Goal: Task Accomplishment & Management: Complete application form

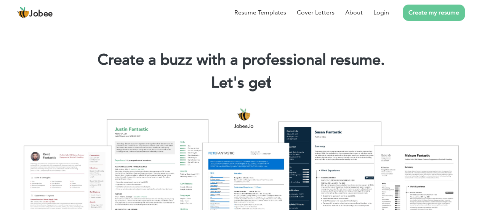
click at [441, 17] on link "Create my resume" at bounding box center [433, 13] width 62 height 16
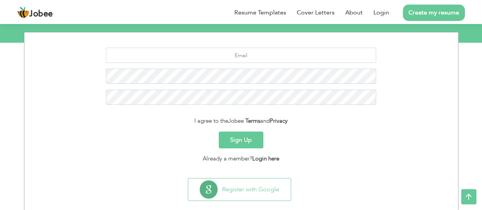
scroll to position [96, 0]
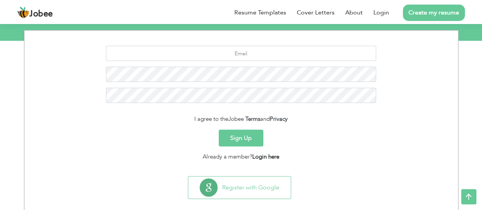
click at [265, 157] on link "Login here" at bounding box center [265, 157] width 27 height 8
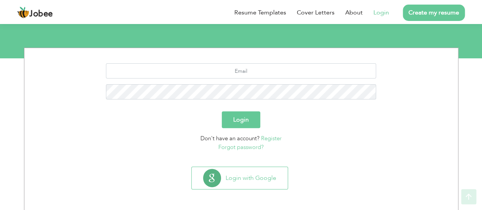
scroll to position [79, 0]
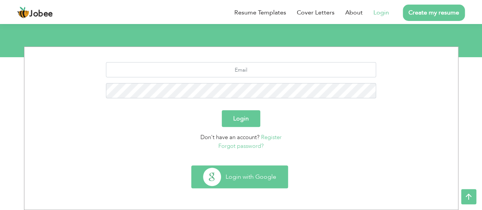
click at [245, 177] on button "Login with Google" at bounding box center [240, 177] width 96 height 22
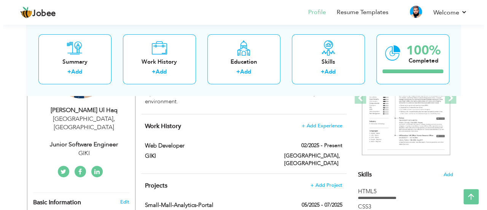
scroll to position [123, 0]
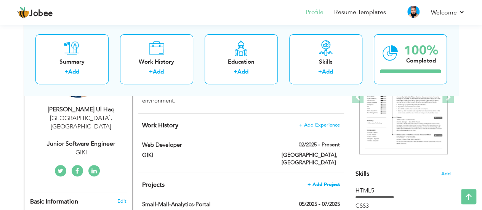
click at [330, 182] on span "+ Add Project" at bounding box center [323, 184] width 32 height 5
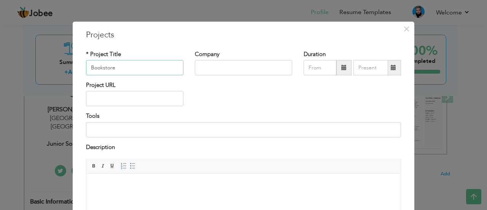
type input "Bookstore"
click at [220, 69] on input "text" at bounding box center [243, 67] width 97 height 15
type input "GIK Institute IT Training Center [GEOGRAPHIC_DATA]"
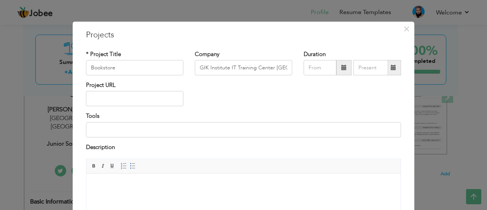
click at [342, 67] on span at bounding box center [344, 67] width 5 height 5
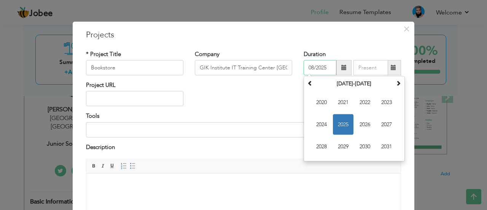
click at [312, 65] on input "08/2025" at bounding box center [320, 67] width 33 height 15
type input "07/2025"
type input "08/2025"
click at [364, 66] on input "08/2025" at bounding box center [371, 67] width 35 height 15
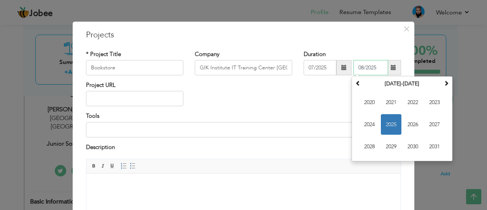
click at [389, 129] on span "2025" at bounding box center [391, 124] width 21 height 21
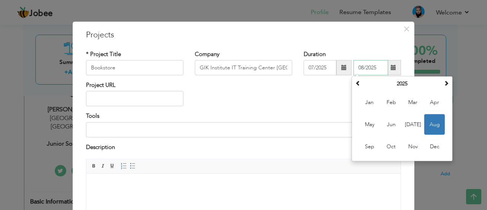
click at [436, 120] on span "Aug" at bounding box center [435, 124] width 21 height 21
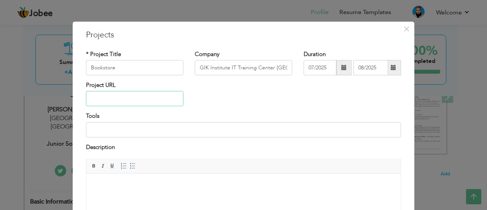
click at [106, 101] on input "text" at bounding box center [134, 98] width 97 height 15
click at [144, 98] on input "text" at bounding box center [134, 98] width 97 height 15
paste input "[URL][DOMAIN_NAME]"
type input "[URL][DOMAIN_NAME]"
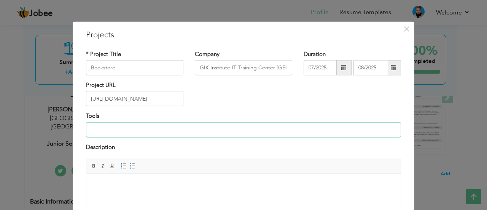
scroll to position [0, 0]
click at [114, 133] on input at bounding box center [243, 129] width 315 height 15
type input "h"
click at [202, 131] on input "HTML , CSS, React.js, React-Bootstrap, Node.js,Express" at bounding box center [243, 129] width 315 height 15
click at [220, 128] on input "HTML , CSS, React.js, React-Bootstrap, Node.js, Express" at bounding box center [243, 129] width 315 height 15
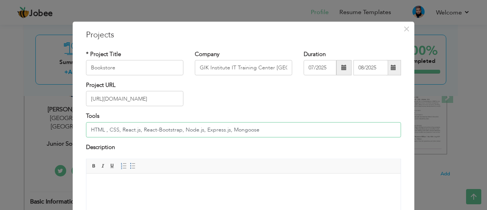
type input "HTML , CSS, React.js, React-Bootstrap, Node.js, Express.js, Mongoose"
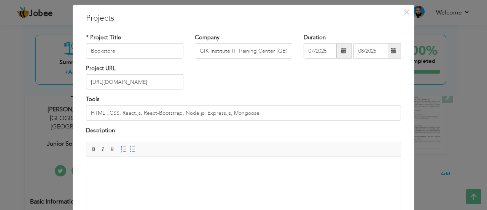
scroll to position [91, 0]
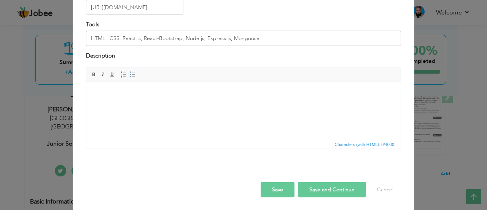
click at [124, 101] on html at bounding box center [243, 93] width 314 height 23
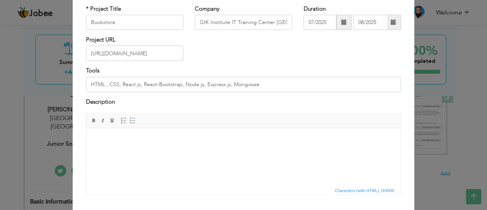
scroll to position [0, 0]
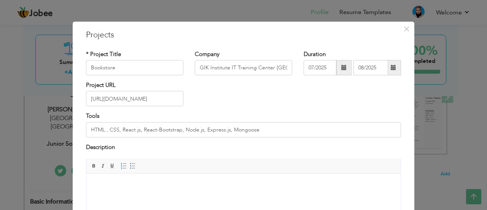
click at [104, 184] on body at bounding box center [243, 185] width 299 height 8
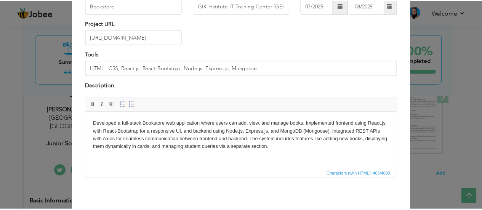
scroll to position [91, 0]
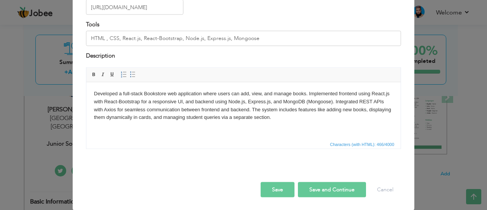
click at [326, 191] on button "Save and Continue" at bounding box center [332, 189] width 68 height 15
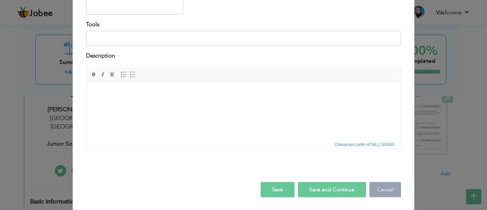
click at [385, 192] on button "Cancel" at bounding box center [386, 189] width 32 height 15
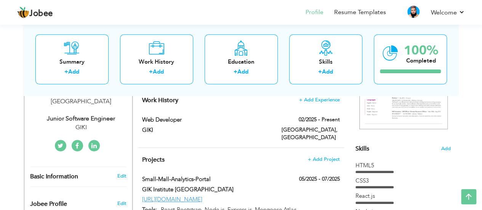
scroll to position [0, 0]
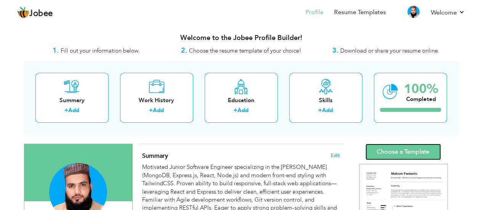
click at [401, 152] on link "Choose a Template" at bounding box center [402, 152] width 75 height 16
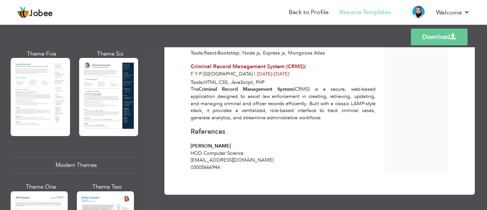
scroll to position [249, 0]
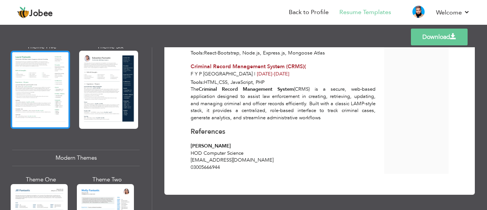
click at [40, 89] on div at bounding box center [40, 90] width 59 height 78
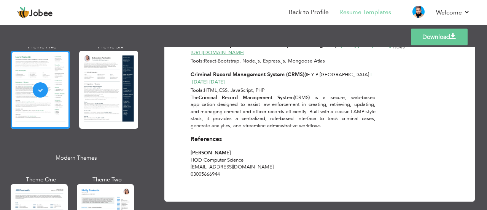
scroll to position [284, 0]
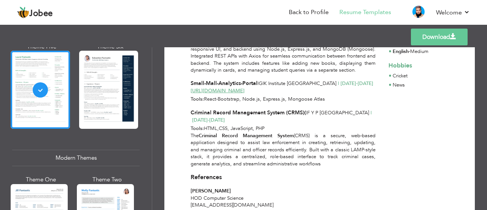
click at [428, 39] on link "Download" at bounding box center [439, 37] width 57 height 17
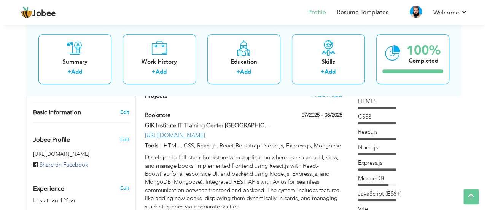
scroll to position [195, 0]
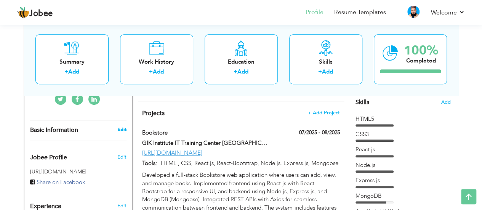
click at [123, 126] on link "Edit" at bounding box center [121, 129] width 9 height 7
type input "Ibrar"
type input "Ul Haq"
type input "03173706877"
select select "number:166"
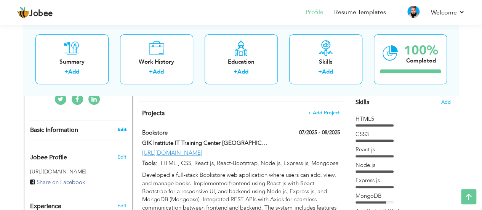
type input "[GEOGRAPHIC_DATA]"
select select "number:2"
type input "GIKI"
type input "Junior Software engineer"
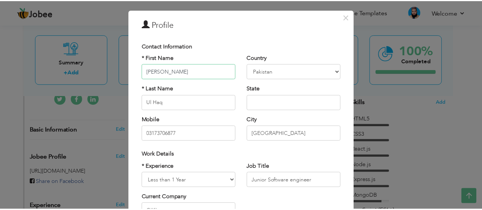
scroll to position [0, 0]
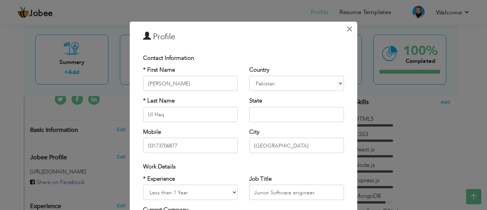
click at [350, 25] on span "×" at bounding box center [349, 29] width 6 height 14
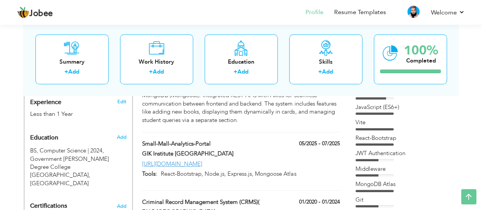
scroll to position [309, 0]
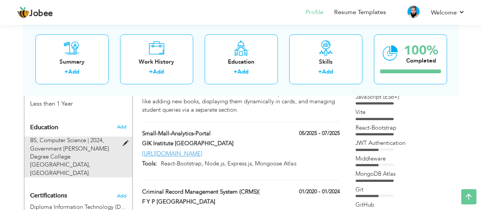
click at [126, 140] on span at bounding box center [127, 143] width 10 height 6
type input "BS"
type input "Computer Science"
type input "2024"
type input "Government Ghazi Umara Khan Degree College Samar Bagh"
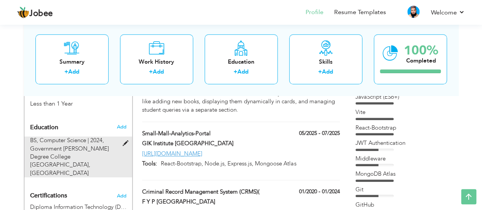
type input "3.17"
radio input "true"
type input "Dir Lower"
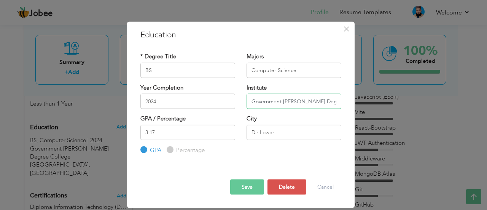
click at [337, 101] on input "Government Ghazi Umara Khan Degree College Samar Bagh" at bounding box center [294, 101] width 95 height 15
click at [327, 100] on input "Government Ghazi Umara Khan Degree College Samar Bagh" at bounding box center [294, 101] width 95 height 15
click at [317, 103] on input "Degree College Samar Bagh" at bounding box center [294, 101] width 95 height 15
click at [325, 102] on input "Degree College Samar Bagh" at bounding box center [294, 101] width 95 height 15
click at [447, 124] on div "× Education * Degree Title BS Majors Computer Science 2024 3.17" at bounding box center [243, 105] width 487 height 210
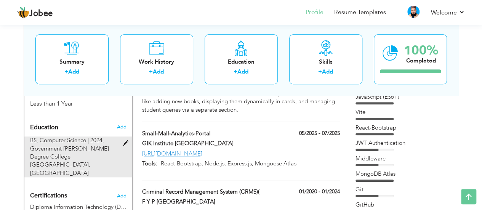
click at [124, 140] on span at bounding box center [127, 143] width 10 height 6
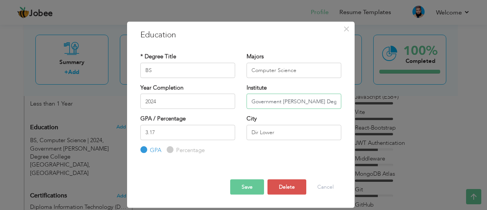
click at [327, 102] on input "Government Ghazi Umara Khan Degree College Samar Bagh" at bounding box center [294, 101] width 95 height 15
click at [324, 101] on input "Degree College Samar Bagh" at bounding box center [294, 101] width 95 height 15
type input "D"
type input "University of Malakand"
click at [249, 188] on button "Save" at bounding box center [247, 186] width 34 height 15
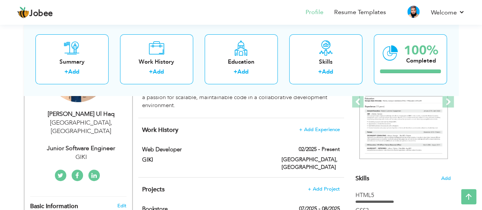
scroll to position [0, 0]
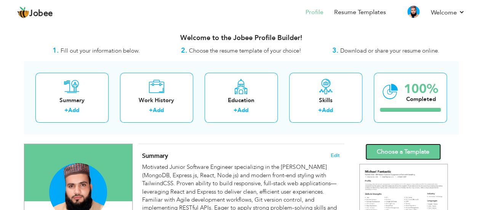
click at [404, 152] on link "Choose a Template" at bounding box center [402, 152] width 75 height 16
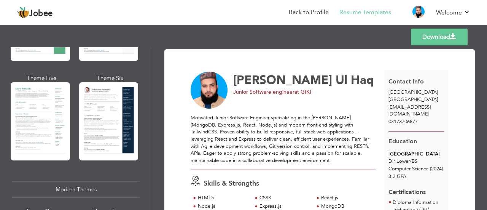
scroll to position [225, 0]
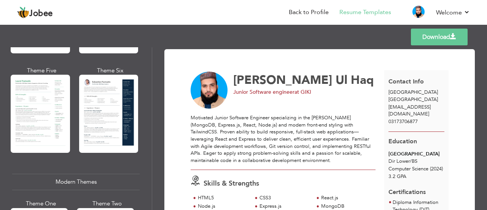
click at [48, 123] on div at bounding box center [40, 114] width 59 height 78
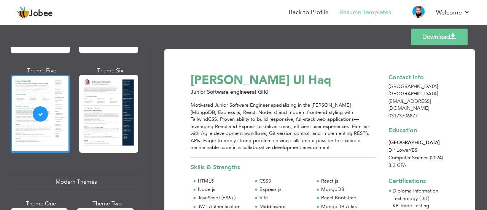
click at [429, 35] on link "Download" at bounding box center [439, 37] width 57 height 17
